Goal: Information Seeking & Learning: Learn about a topic

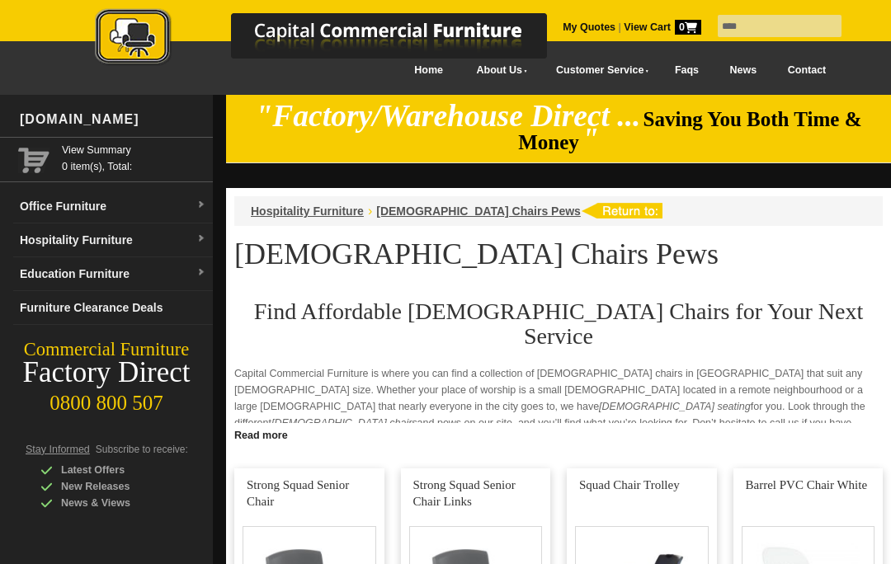
type input "****"
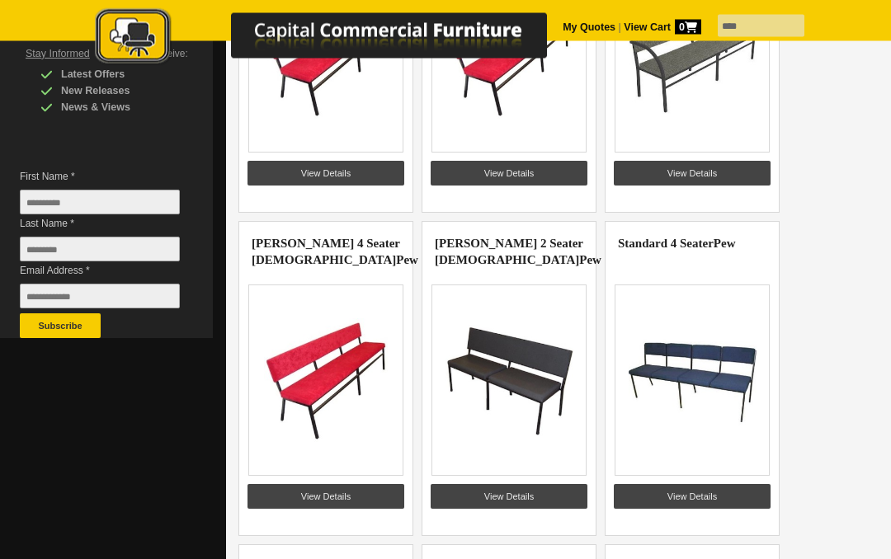
scroll to position [365, 0]
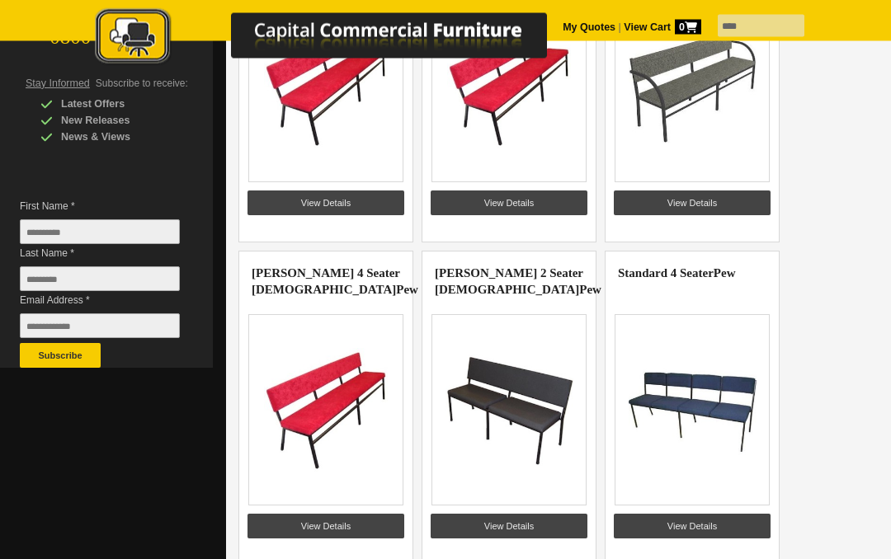
click at [319, 149] on img at bounding box center [326, 88] width 128 height 124
click at [317, 149] on img at bounding box center [326, 88] width 128 height 124
click at [321, 526] on link "View Details" at bounding box center [325, 527] width 157 height 25
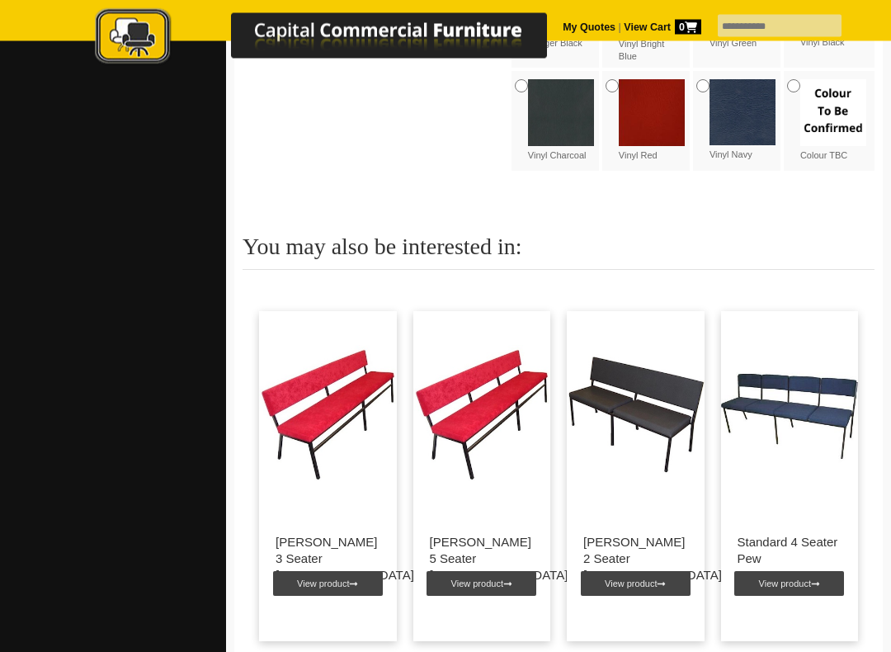
scroll to position [1224, 0]
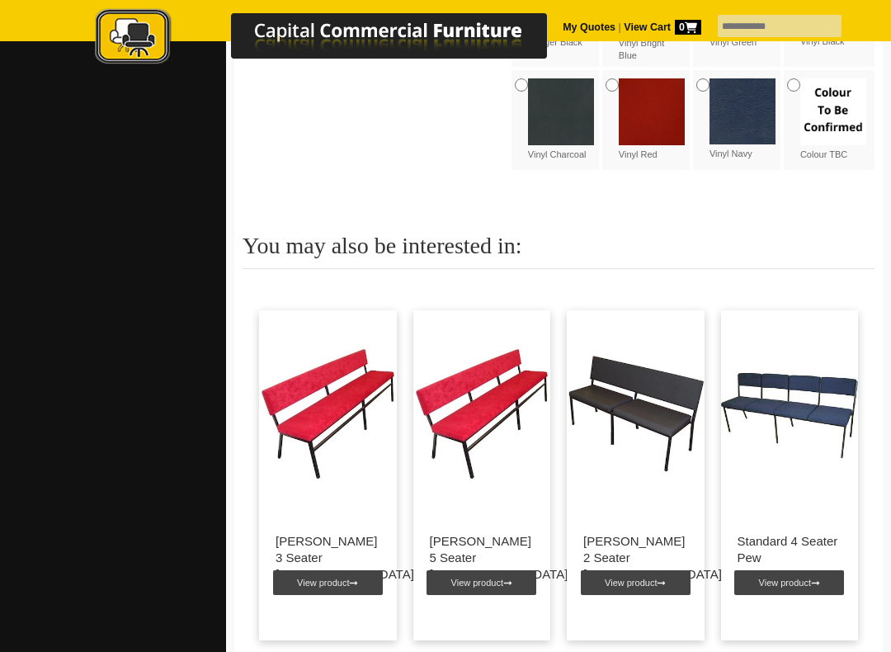
click at [619, 349] on img at bounding box center [636, 413] width 138 height 206
click at [624, 355] on img at bounding box center [636, 413] width 138 height 206
click at [619, 352] on img at bounding box center [636, 413] width 138 height 206
click at [628, 558] on link "View product" at bounding box center [636, 582] width 110 height 25
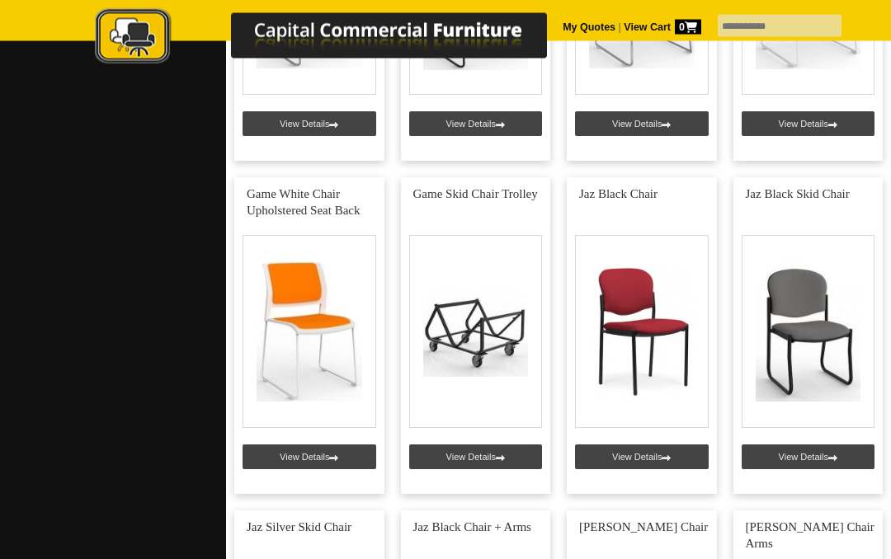
scroll to position [3272, 0]
